Goal: Task Accomplishment & Management: Use online tool/utility

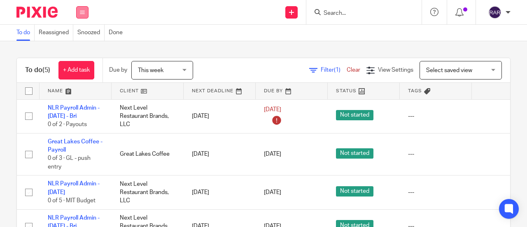
click at [84, 12] on icon at bounding box center [82, 12] width 5 height 5
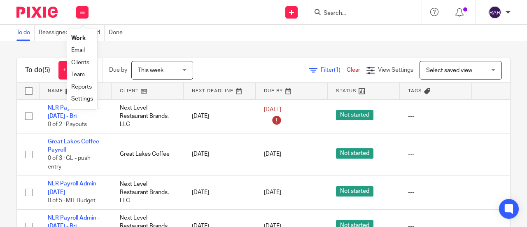
click at [78, 34] on li "Work" at bounding box center [82, 39] width 22 height 12
click at [162, 68] on span "This week" at bounding box center [151, 71] width 26 height 6
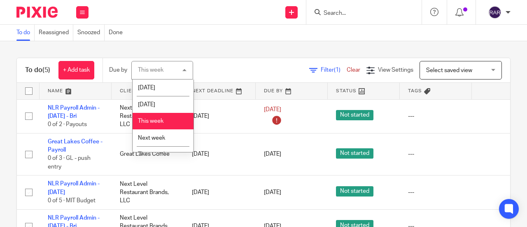
click at [163, 117] on li "This week" at bounding box center [163, 121] width 61 height 17
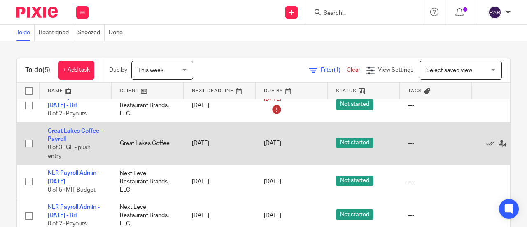
scroll to position [41, 0]
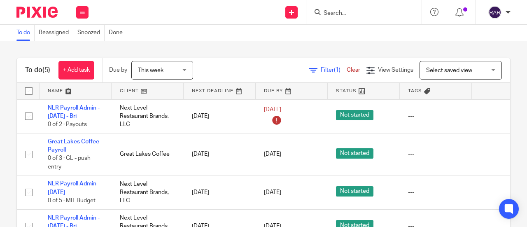
scroll to position [69, 0]
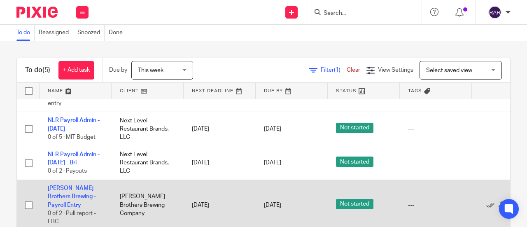
click at [70, 186] on td "[PERSON_NAME] Brothers Brewing - Payroll Entry 0 of 2 · Pull report - EBC" at bounding box center [76, 204] width 72 height 51
click at [58, 186] on td "Woodcock Brothers Brewing - Payroll Entry 0 of 2 · Pull report - EBC" at bounding box center [76, 204] width 72 height 51
click at [66, 191] on link "[PERSON_NAME] Brothers Brewing - Payroll Entry" at bounding box center [72, 196] width 48 height 23
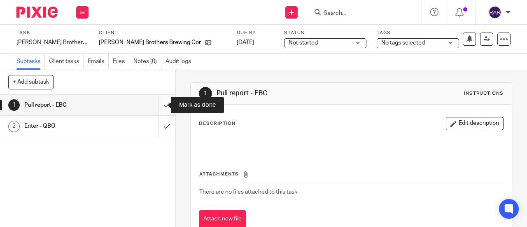
click at [157, 109] on input "submit" at bounding box center [87, 105] width 175 height 21
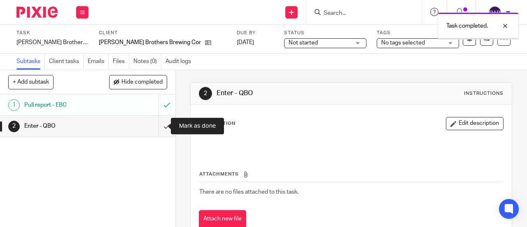
click at [160, 124] on input "submit" at bounding box center [87, 126] width 175 height 21
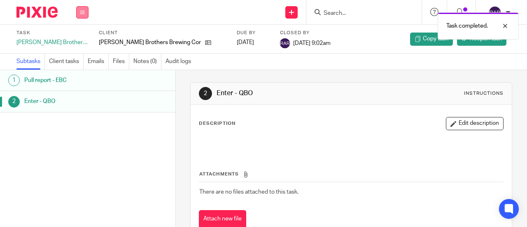
click at [85, 10] on button at bounding box center [82, 12] width 12 height 12
click at [82, 37] on link "Work" at bounding box center [78, 38] width 14 height 6
